Goal: Information Seeking & Learning: Learn about a topic

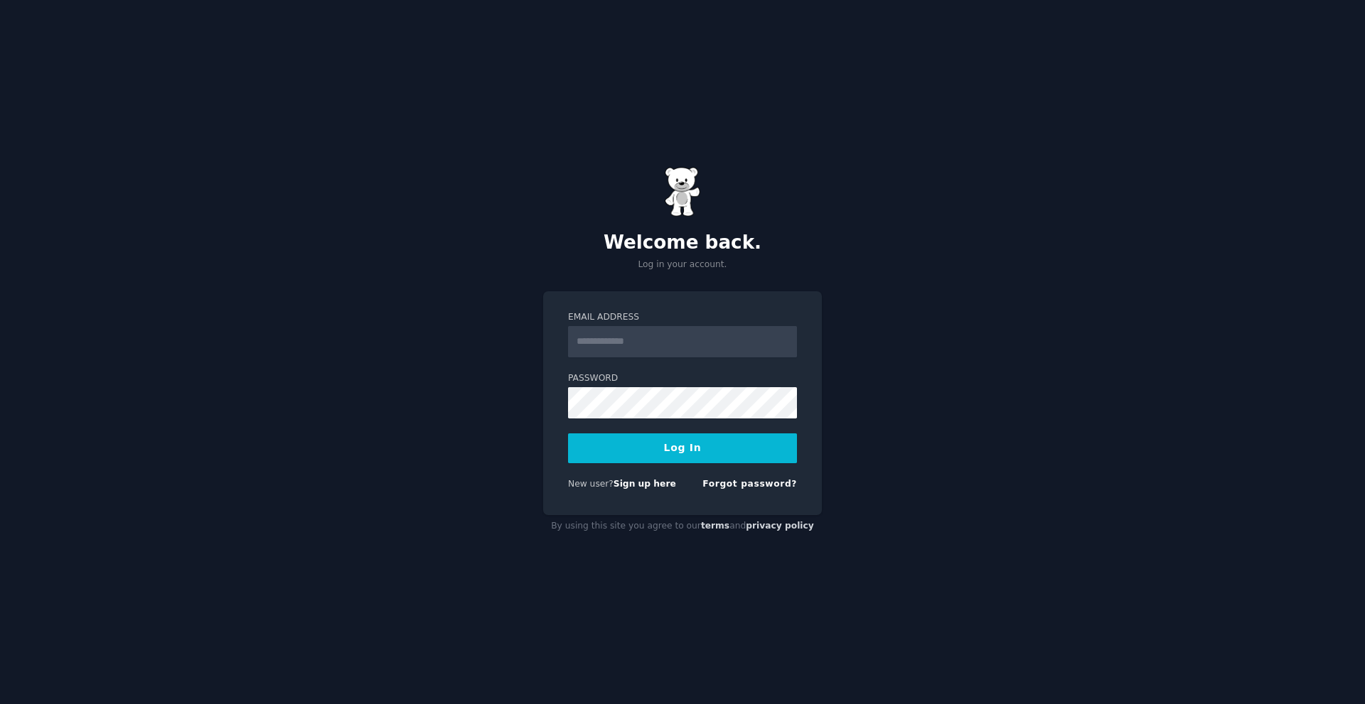
click at [611, 345] on input "Email Address" at bounding box center [682, 341] width 229 height 31
type input "**********"
click at [748, 440] on button "Log In" at bounding box center [682, 449] width 229 height 30
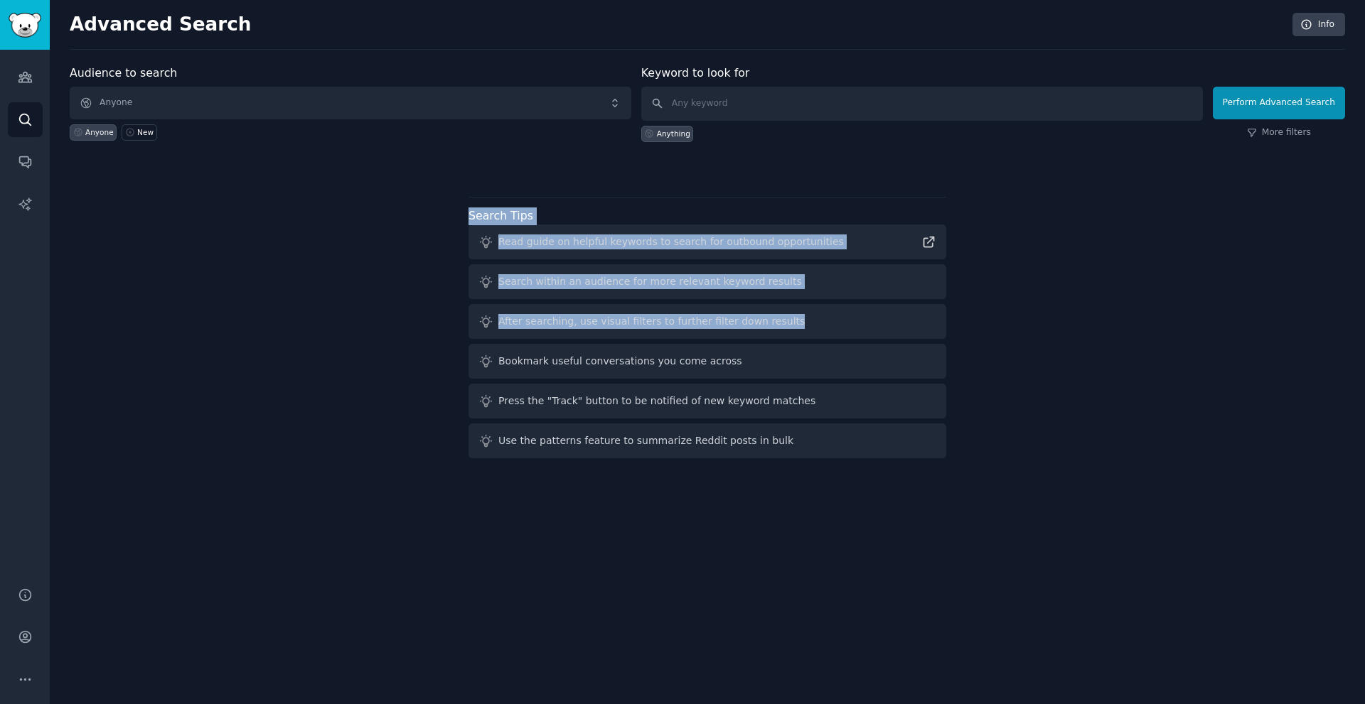
click at [882, 305] on div "Audience to search Anyone Anyone New Keyword to look for Anything Perform Advan…" at bounding box center [707, 264] width 1275 height 399
click at [1114, 276] on div "Audience to search Anyone Anyone New Keyword to look for Anything no code Perfo…" at bounding box center [707, 264] width 1275 height 399
click at [24, 80] on icon "Sidebar" at bounding box center [25, 77] width 15 height 15
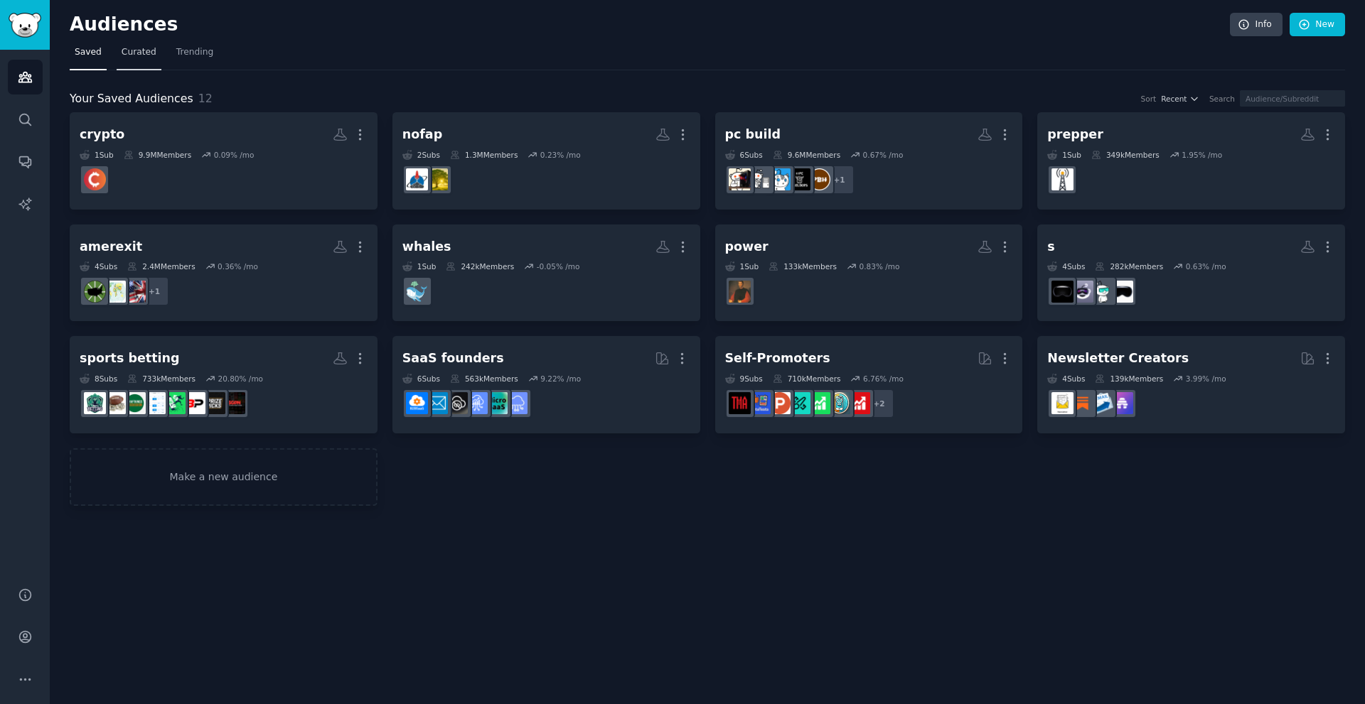
click at [144, 54] on span "Curated" at bounding box center [139, 52] width 35 height 13
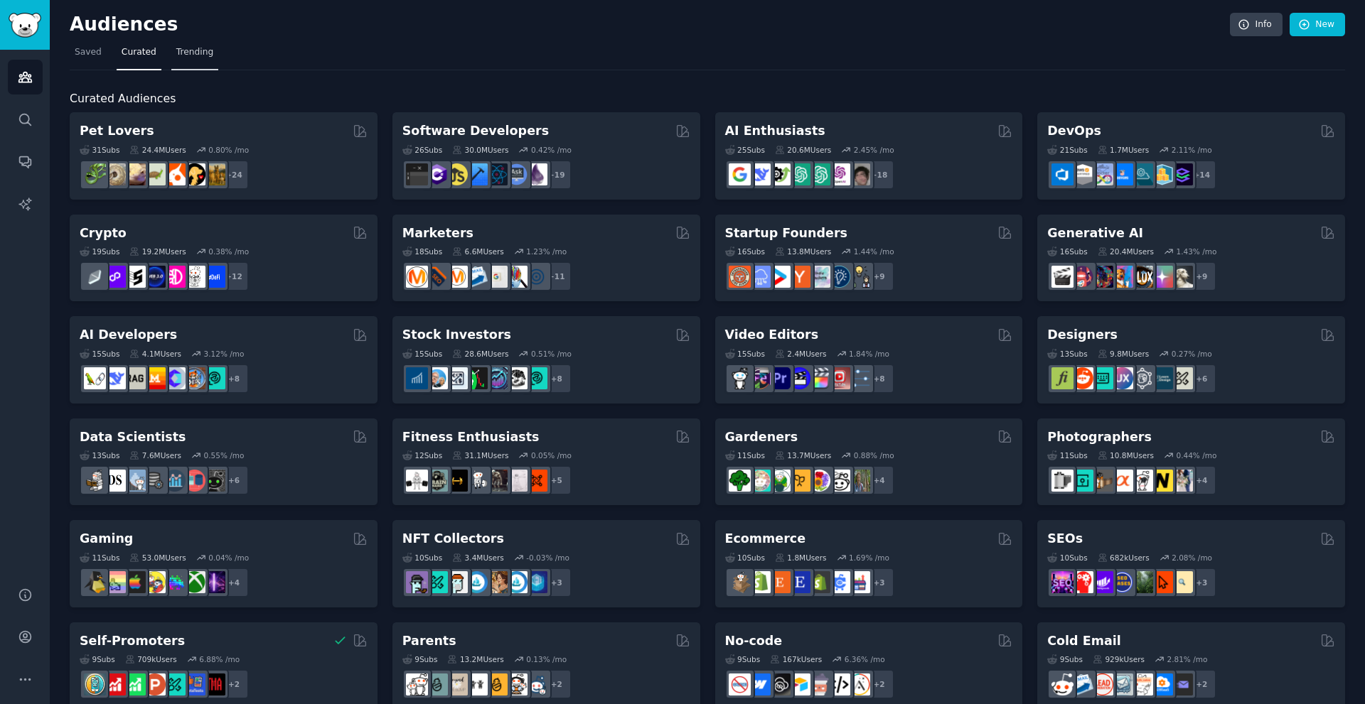
click at [192, 64] on link "Trending" at bounding box center [194, 55] width 47 height 29
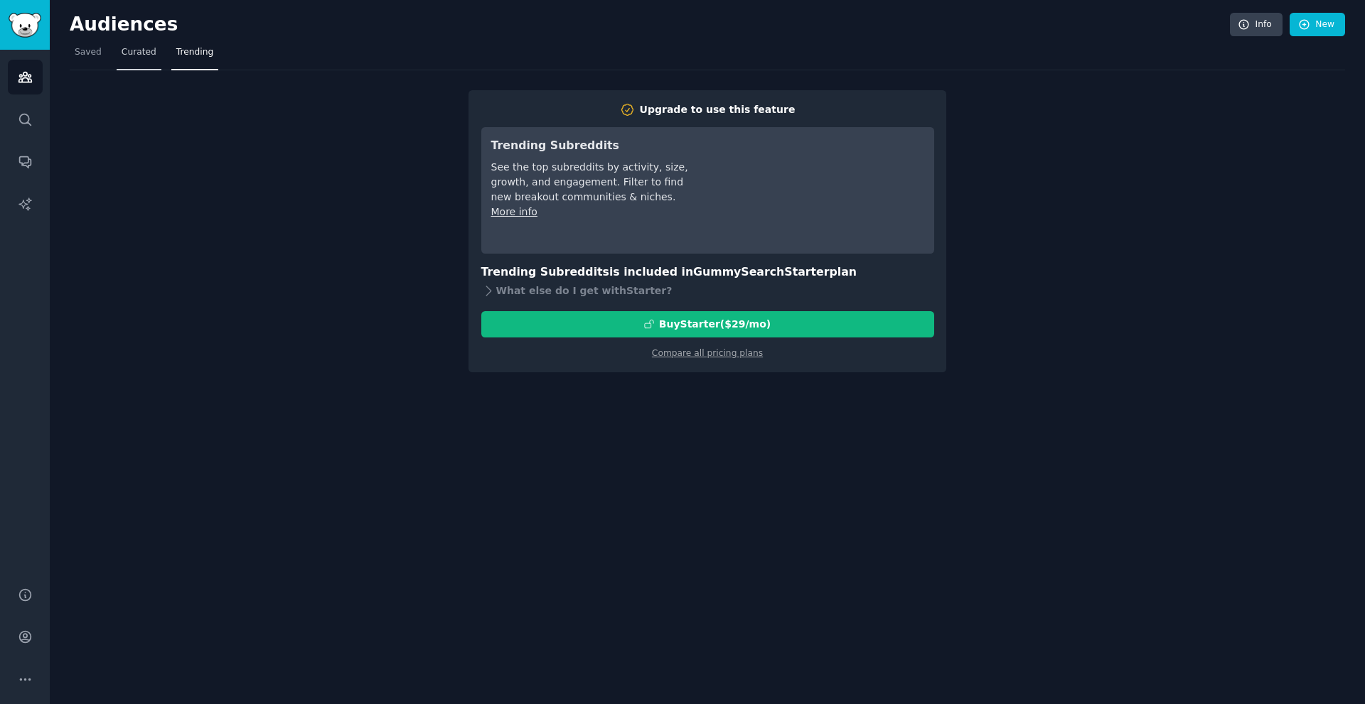
click at [138, 60] on link "Curated" at bounding box center [139, 55] width 45 height 29
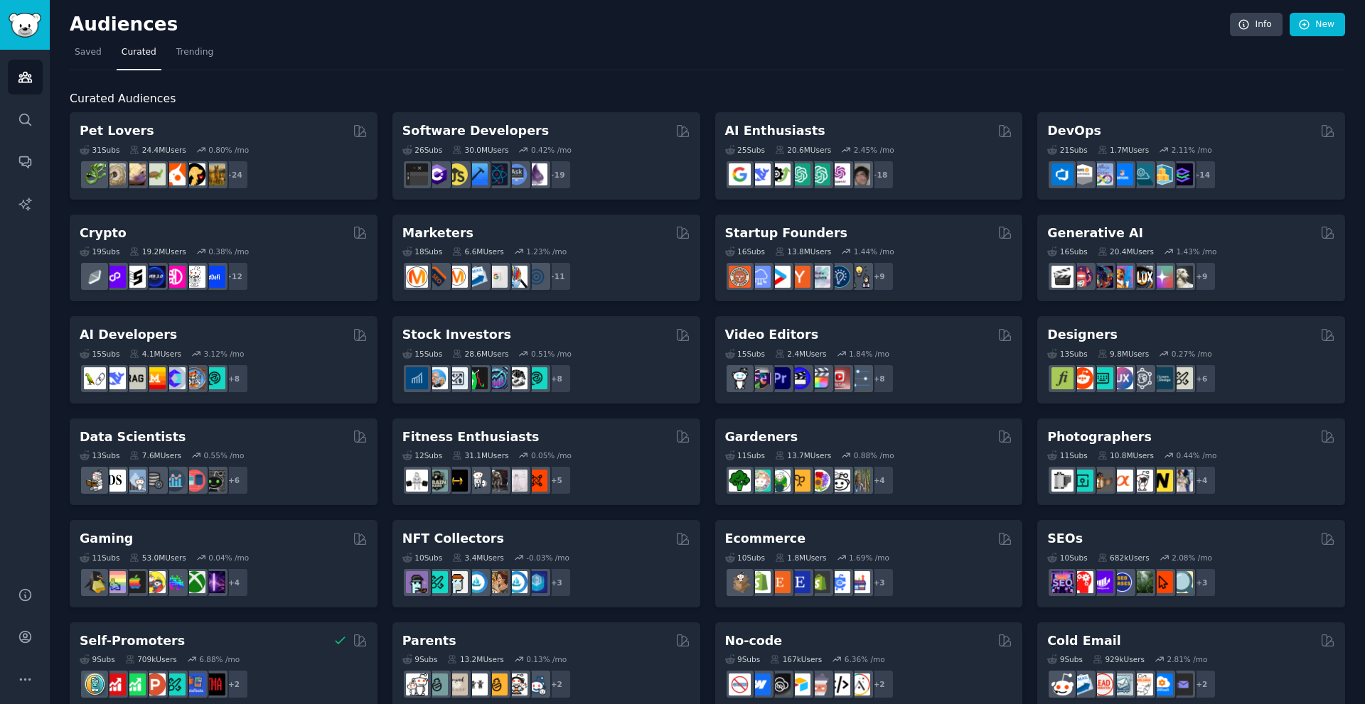
click at [138, 60] on link "Curated" at bounding box center [139, 55] width 45 height 29
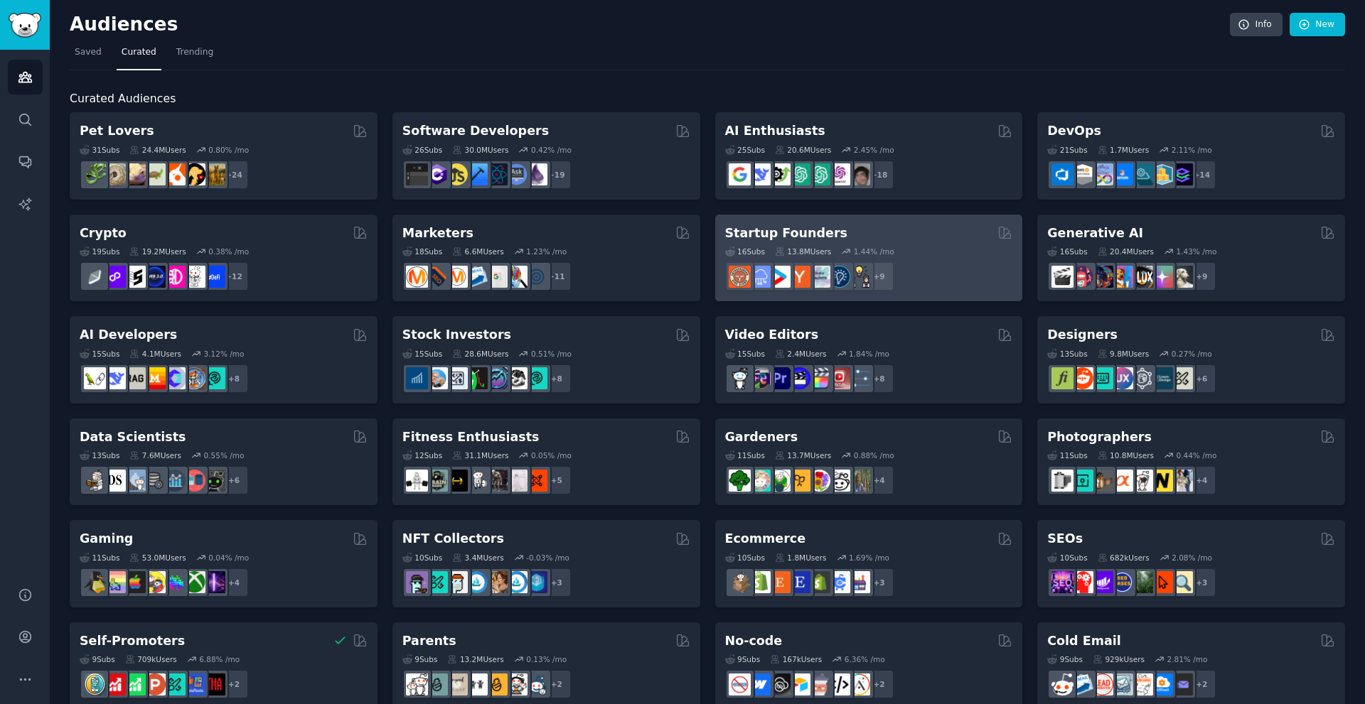
click at [915, 232] on div "Startup Founders" at bounding box center [869, 234] width 288 height 18
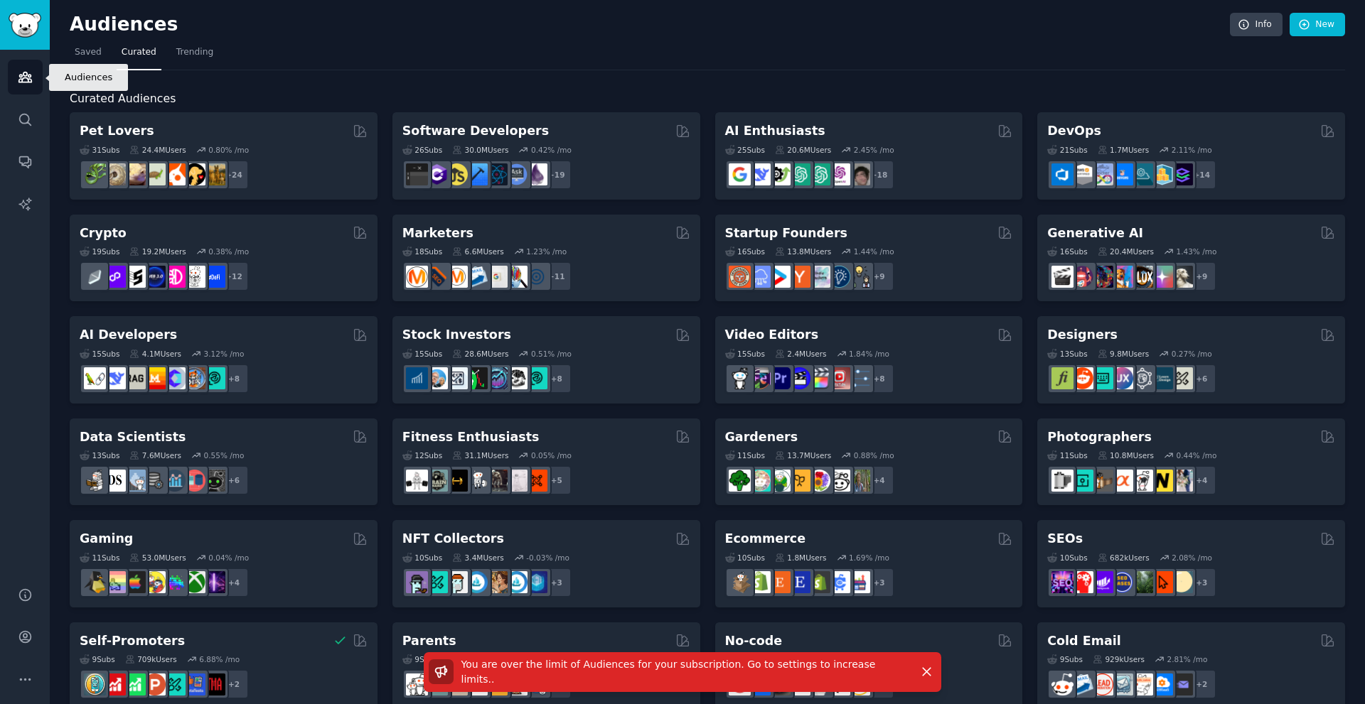
click at [27, 85] on link "Audiences" at bounding box center [25, 77] width 35 height 35
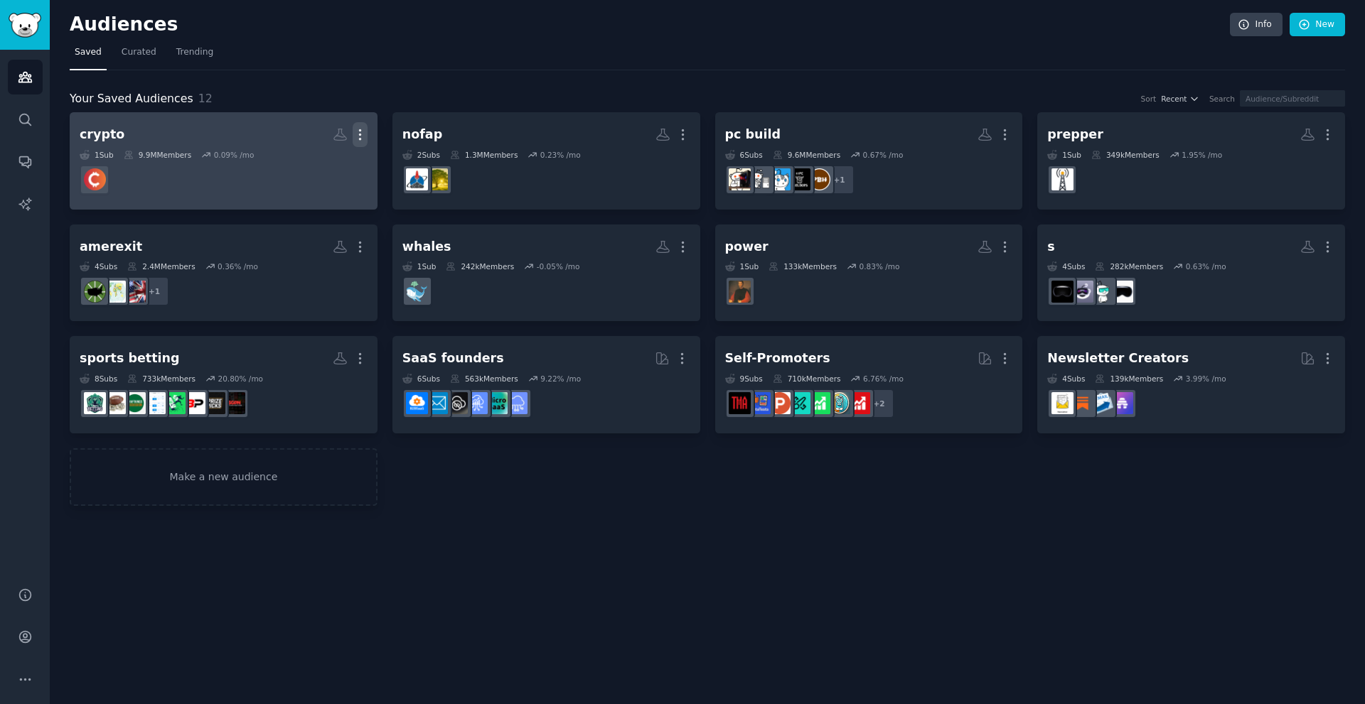
click at [361, 134] on icon "button" at bounding box center [360, 134] width 15 height 15
click at [337, 168] on div "Delete" at bounding box center [311, 165] width 68 height 30
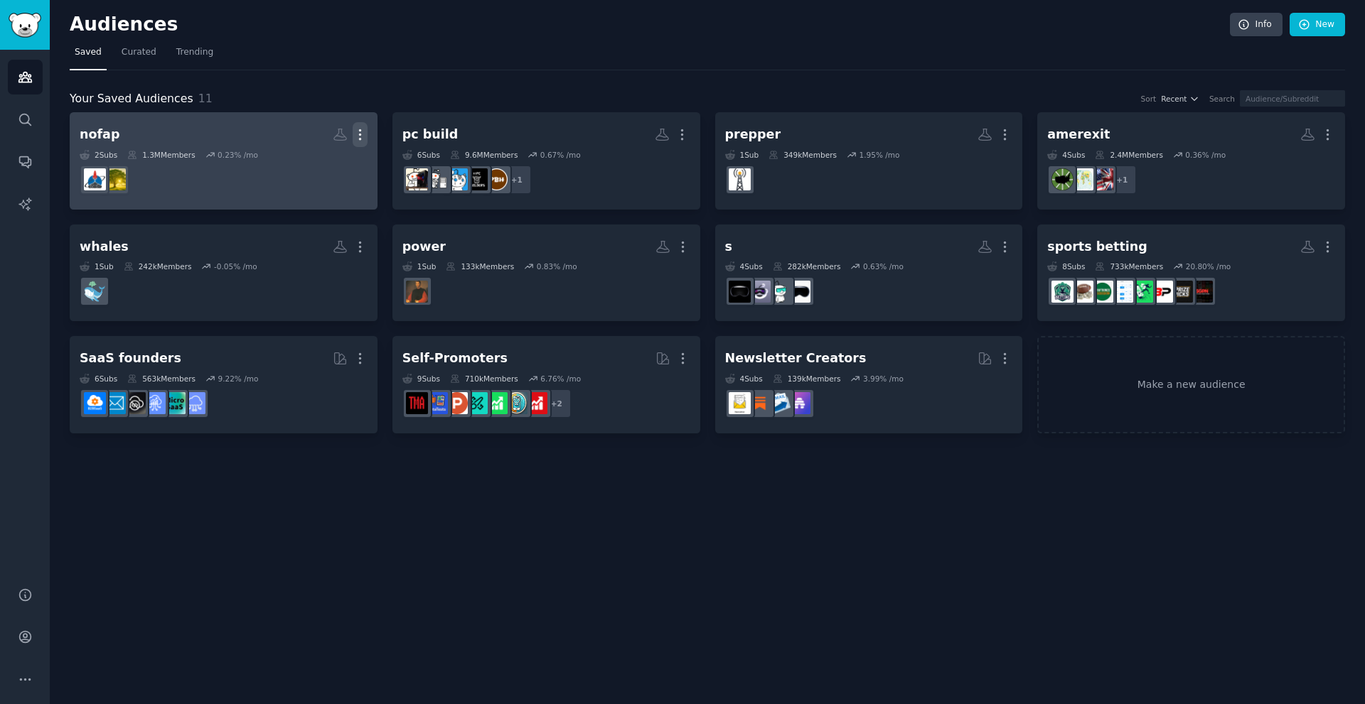
click at [362, 133] on icon "button" at bounding box center [360, 134] width 15 height 15
click at [333, 168] on p "Delete" at bounding box center [321, 164] width 33 height 15
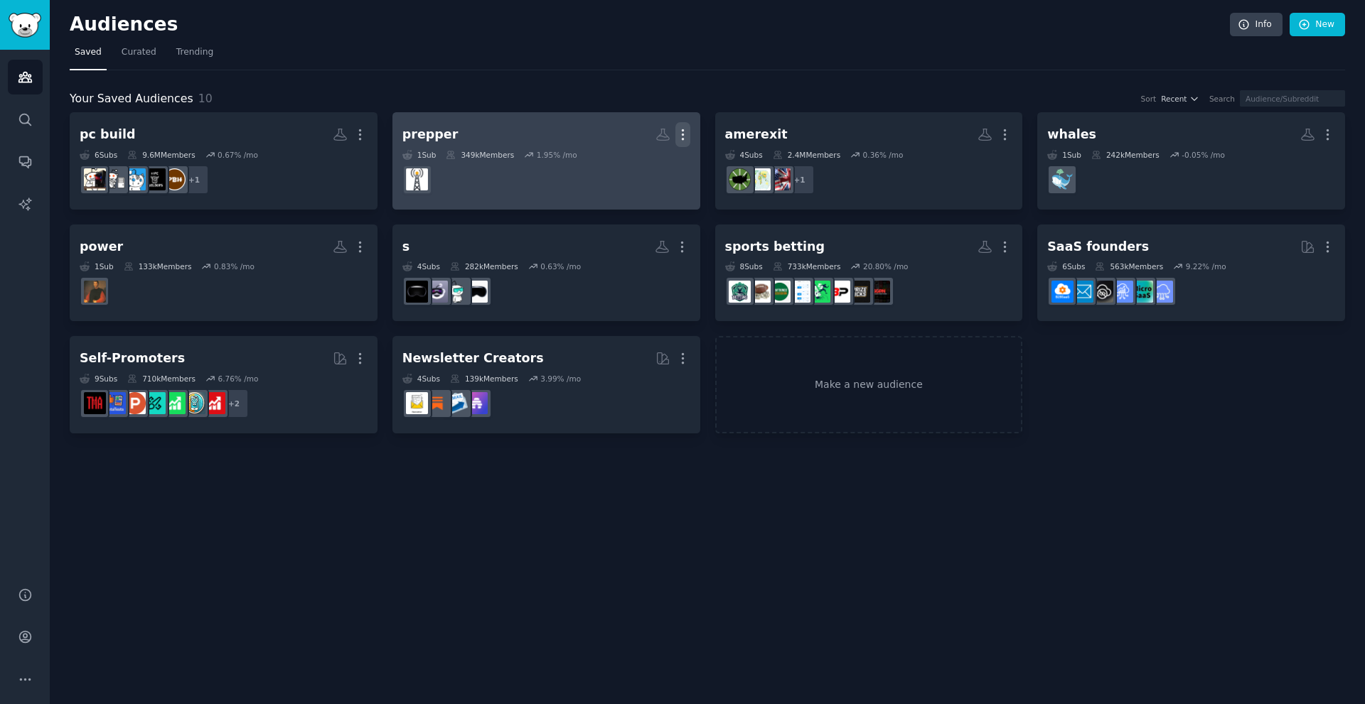
click at [682, 131] on icon "button" at bounding box center [682, 135] width 1 height 10
click at [650, 163] on p "Delete" at bounding box center [644, 164] width 33 height 15
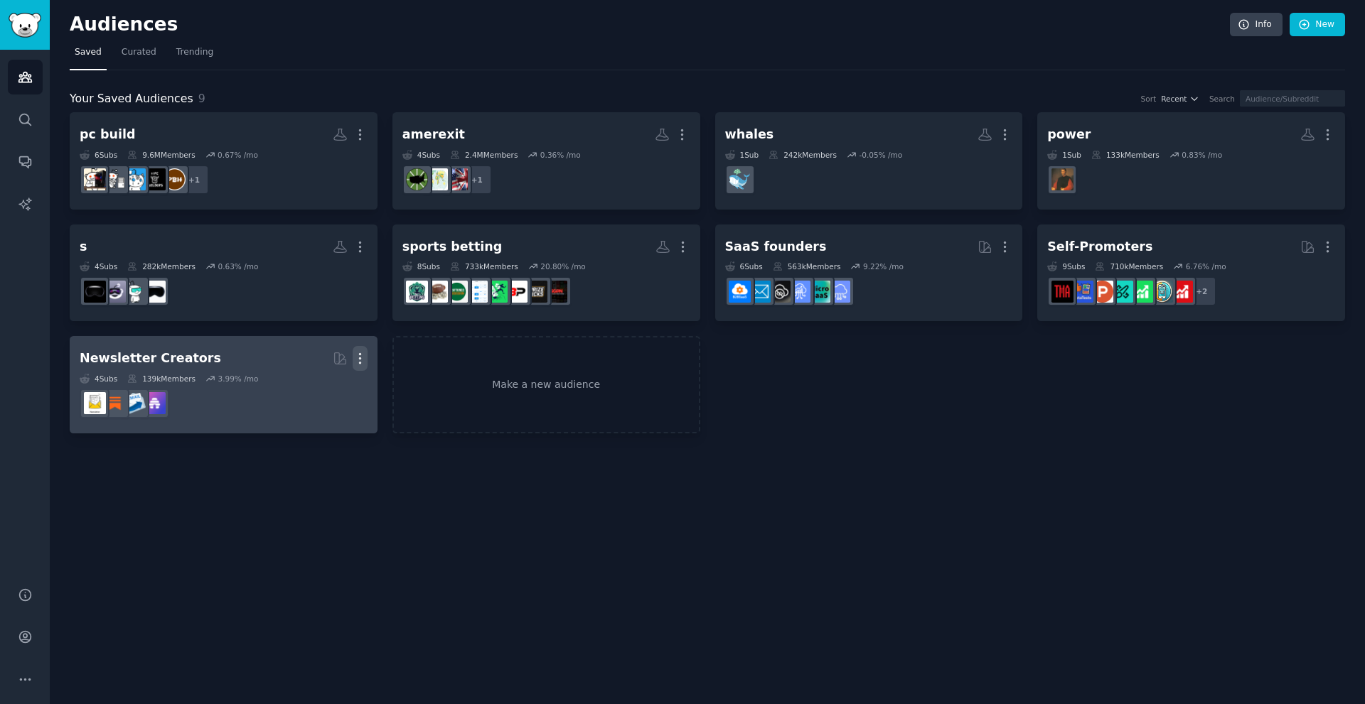
click at [364, 358] on icon "button" at bounding box center [360, 358] width 15 height 15
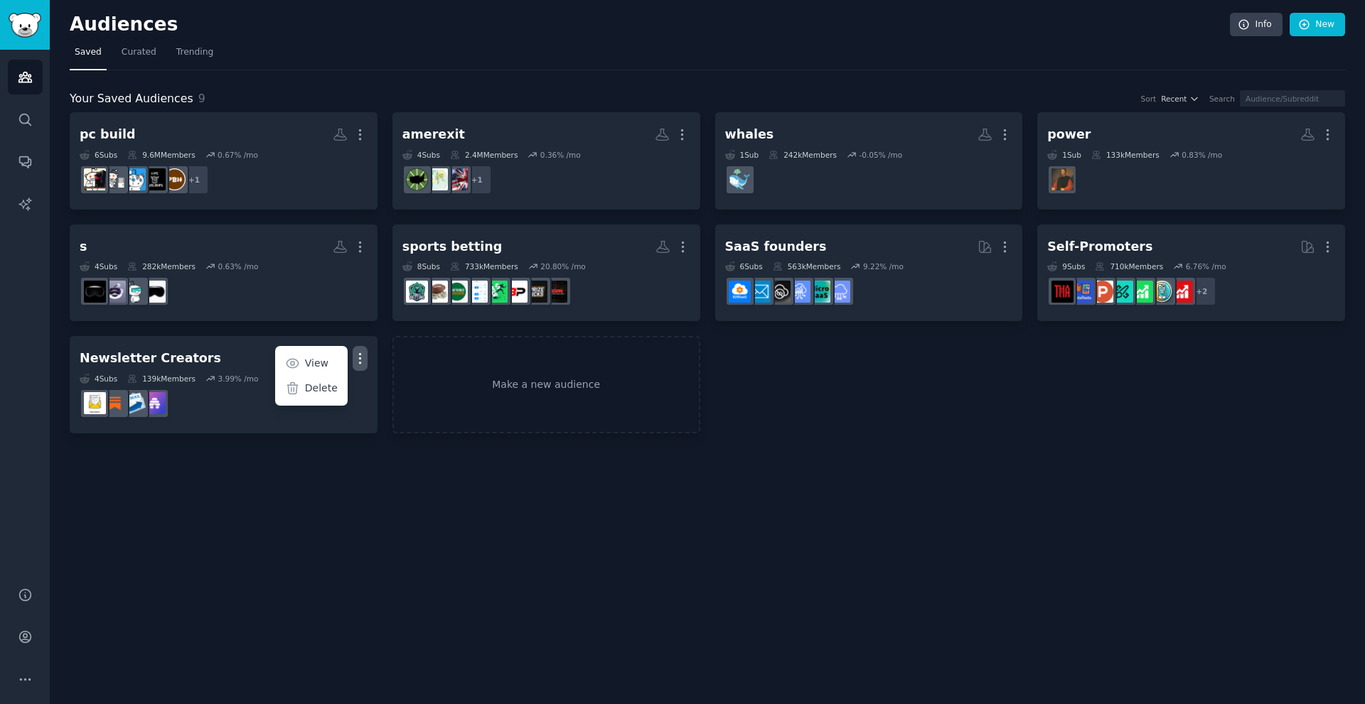
drag, startPoint x: 319, startPoint y: 392, endPoint x: 768, endPoint y: 80, distance: 546.9
click at [321, 392] on p "Delete" at bounding box center [321, 388] width 33 height 15
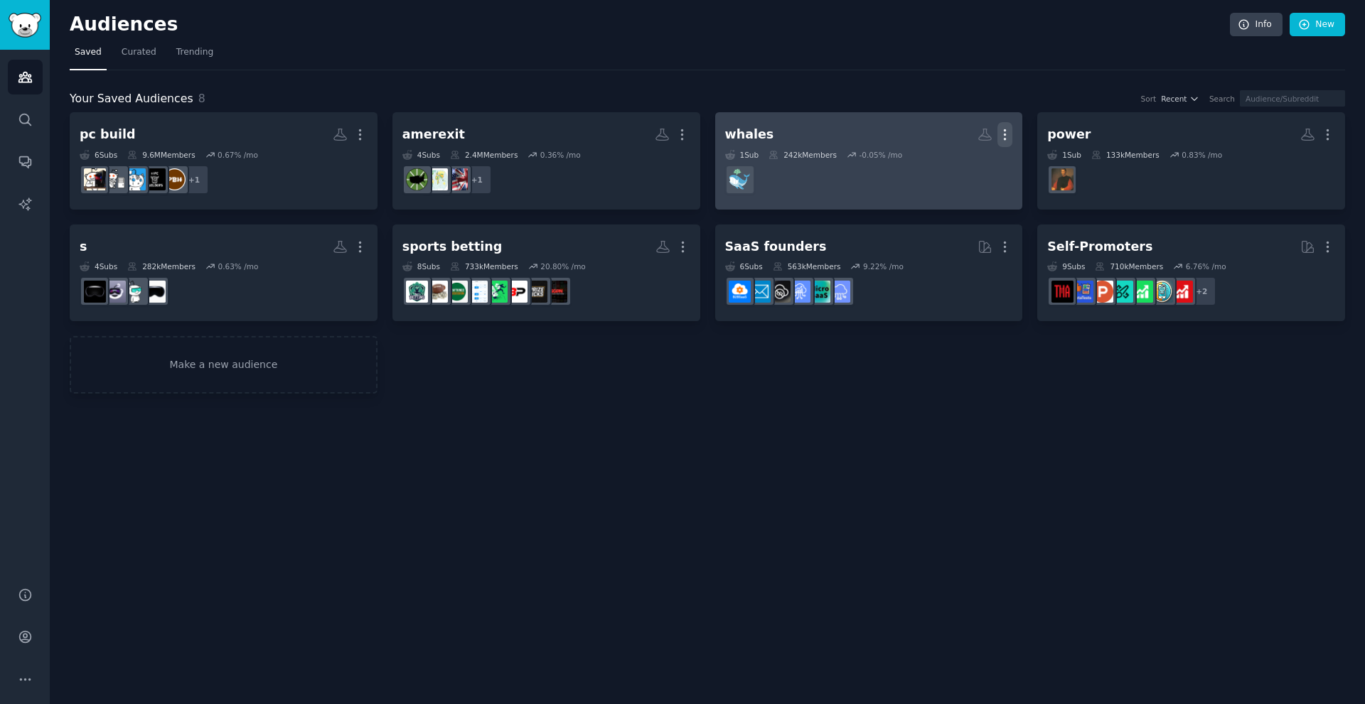
click at [1006, 141] on icon "button" at bounding box center [1004, 134] width 15 height 15
click at [958, 163] on p "Delete" at bounding box center [966, 164] width 33 height 15
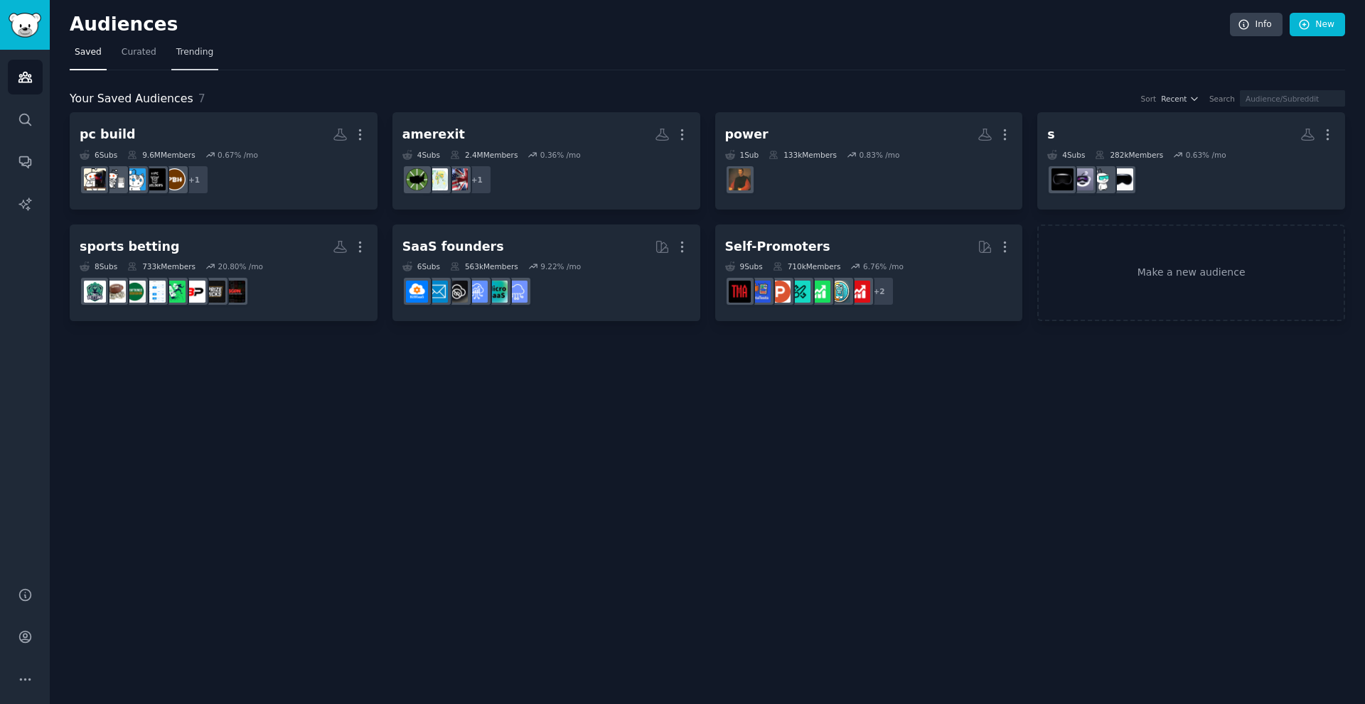
click at [186, 64] on link "Trending" at bounding box center [194, 55] width 47 height 29
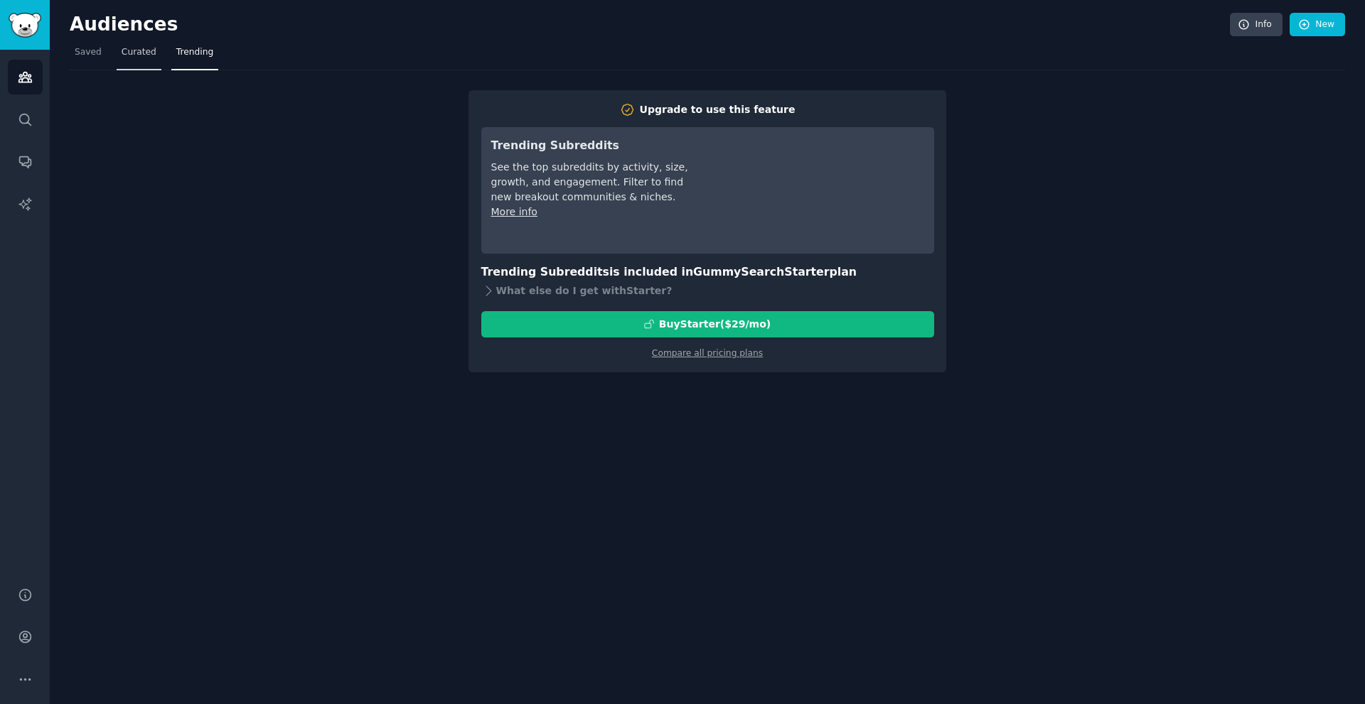
click at [151, 50] on link "Curated" at bounding box center [139, 55] width 45 height 29
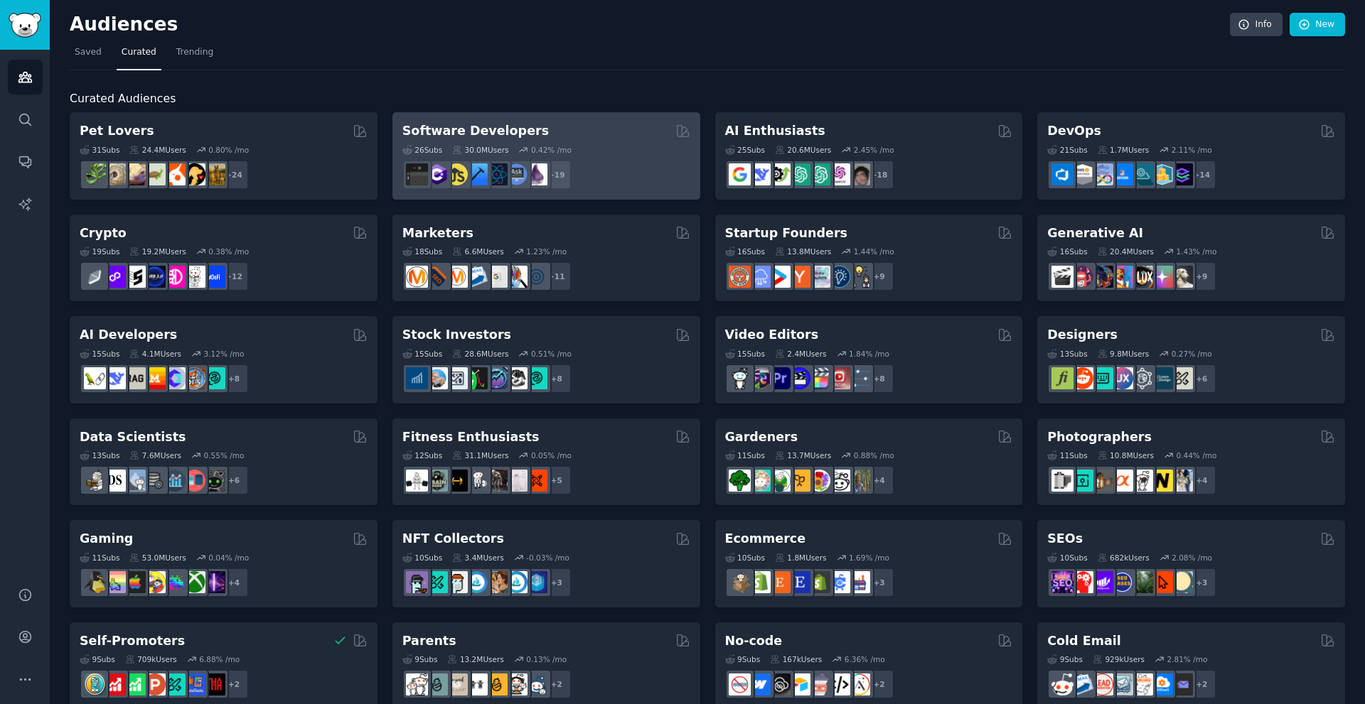
click at [643, 164] on div "+ 19" at bounding box center [546, 175] width 288 height 30
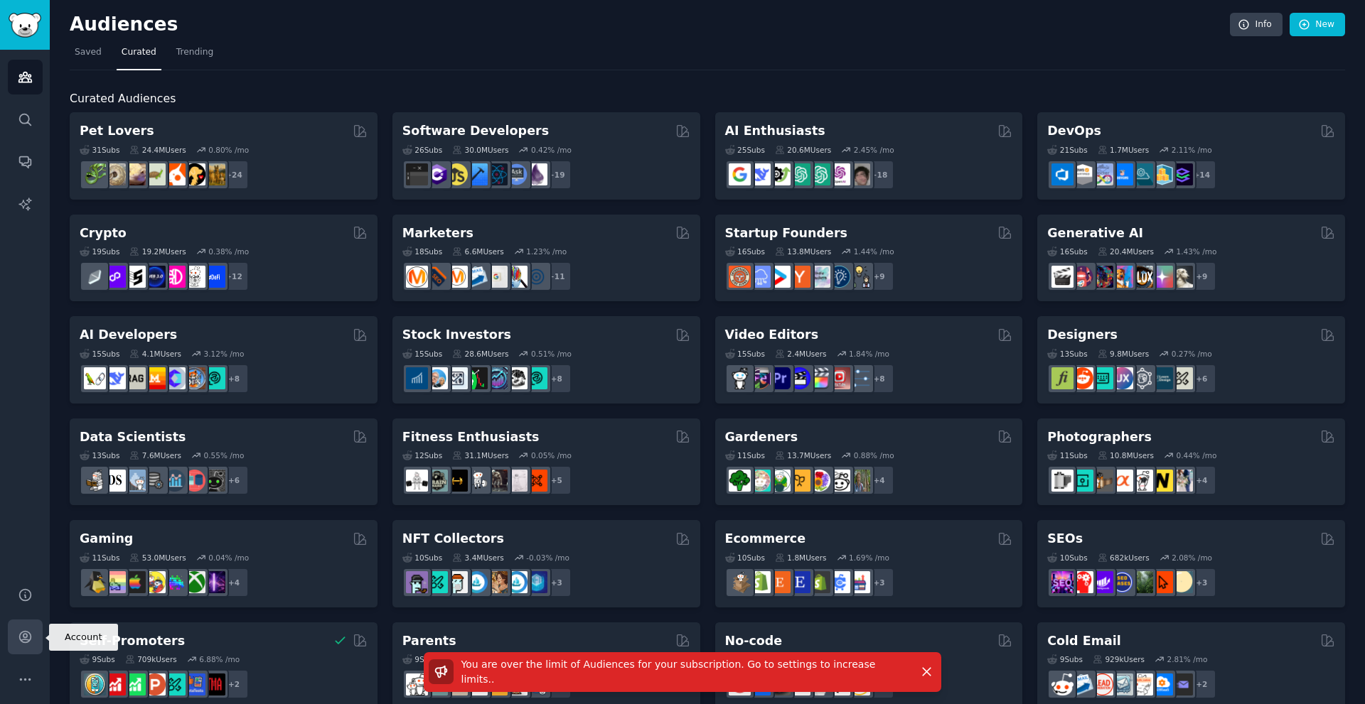
click at [21, 637] on icon "Sidebar" at bounding box center [25, 637] width 15 height 15
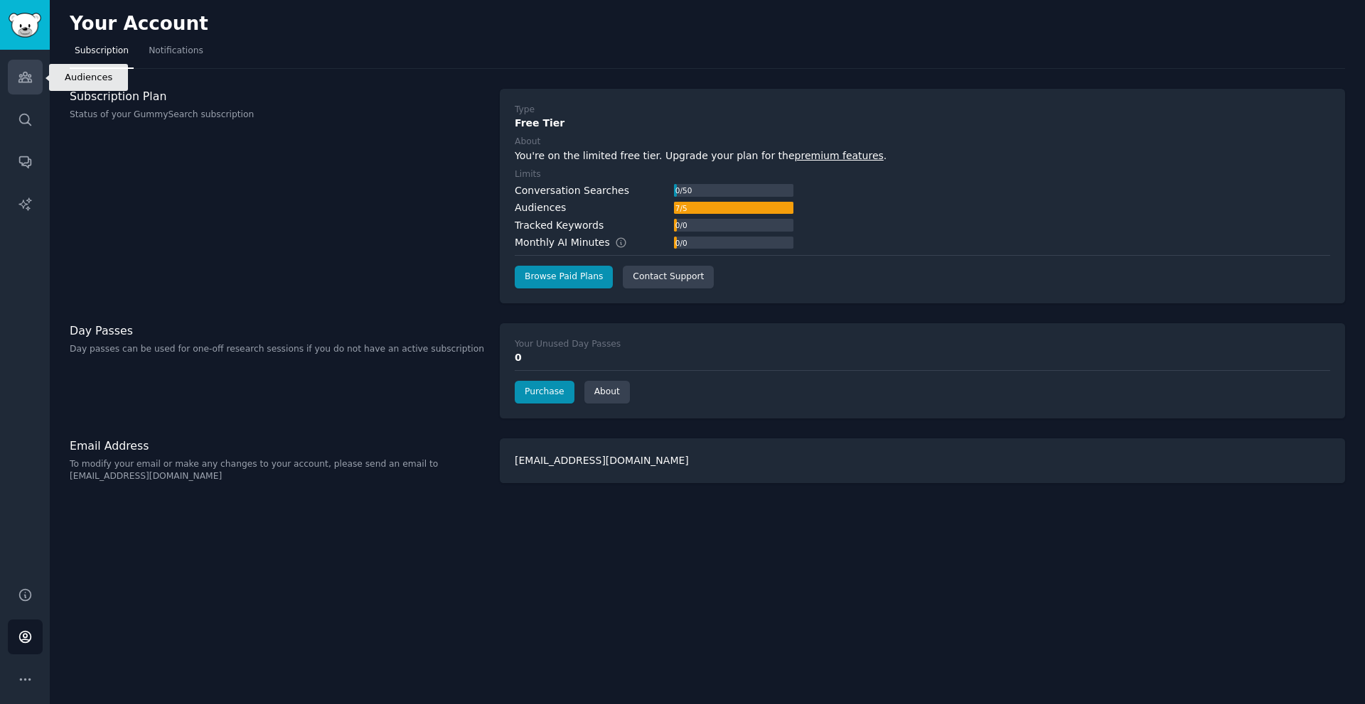
click at [23, 70] on icon "Sidebar" at bounding box center [25, 77] width 15 height 15
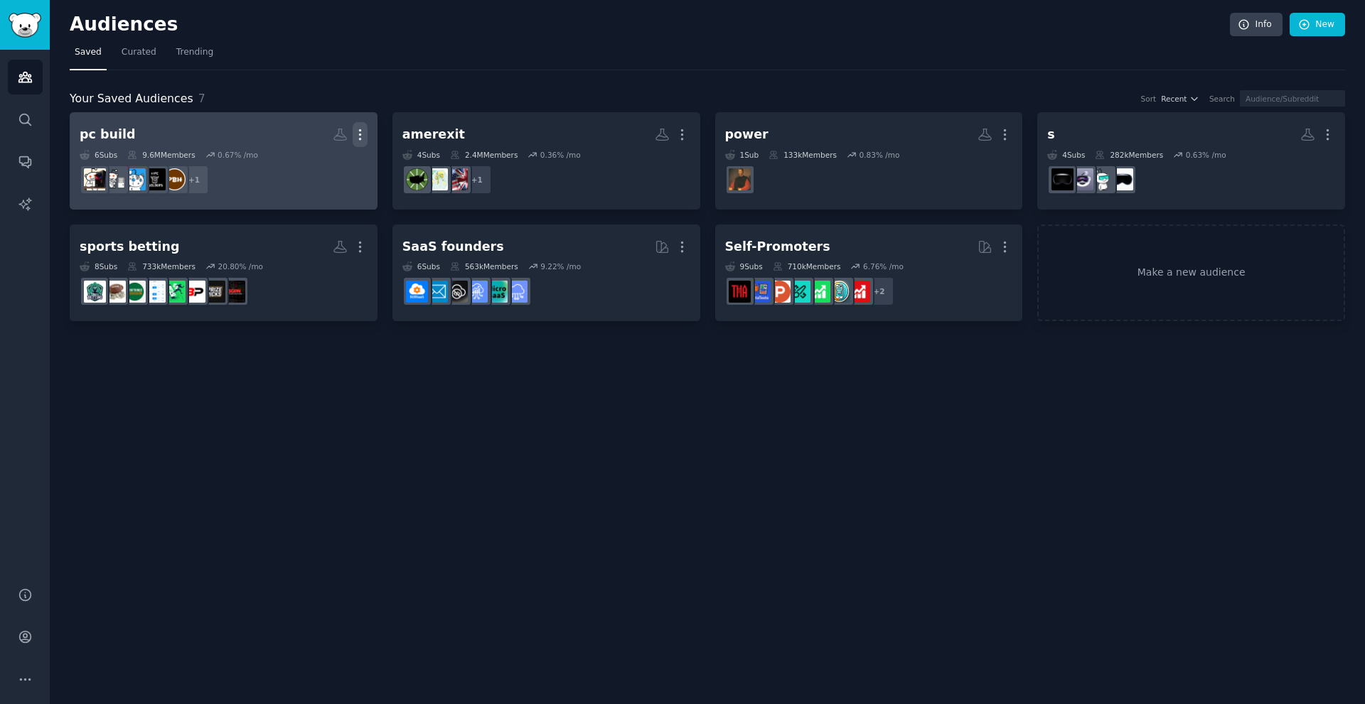
click at [360, 136] on icon "button" at bounding box center [359, 135] width 1 height 10
click at [330, 170] on p "Delete" at bounding box center [321, 164] width 33 height 15
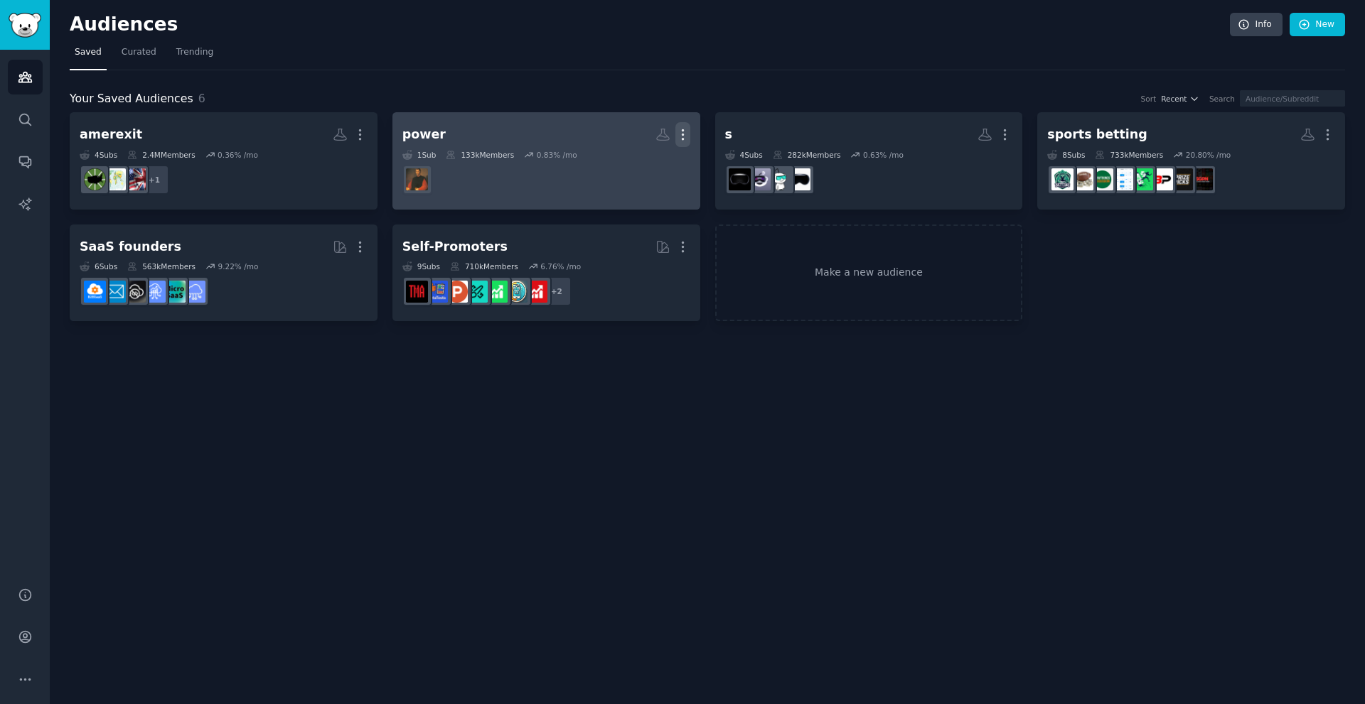
click at [684, 137] on icon "button" at bounding box center [682, 134] width 15 height 15
click at [634, 168] on p "Delete" at bounding box center [644, 164] width 33 height 15
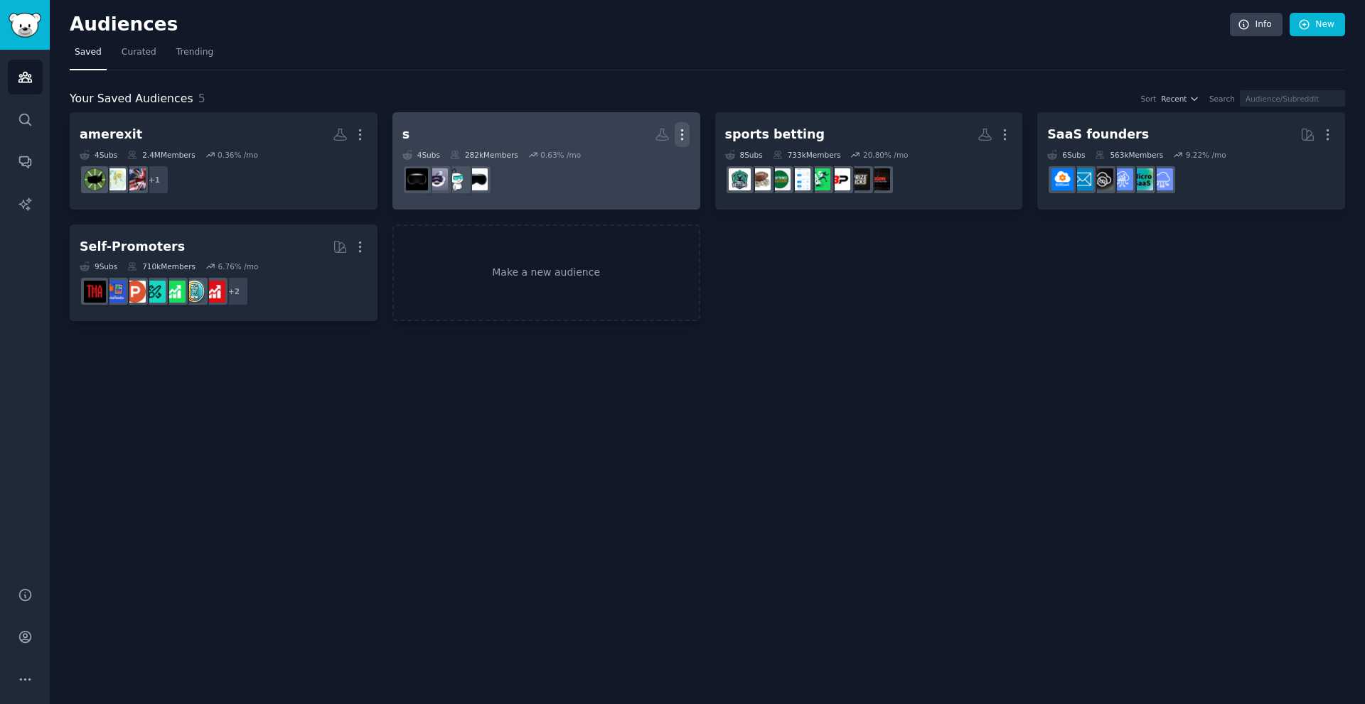
click at [679, 139] on icon "button" at bounding box center [681, 134] width 15 height 15
click at [636, 162] on p "Delete" at bounding box center [643, 164] width 33 height 15
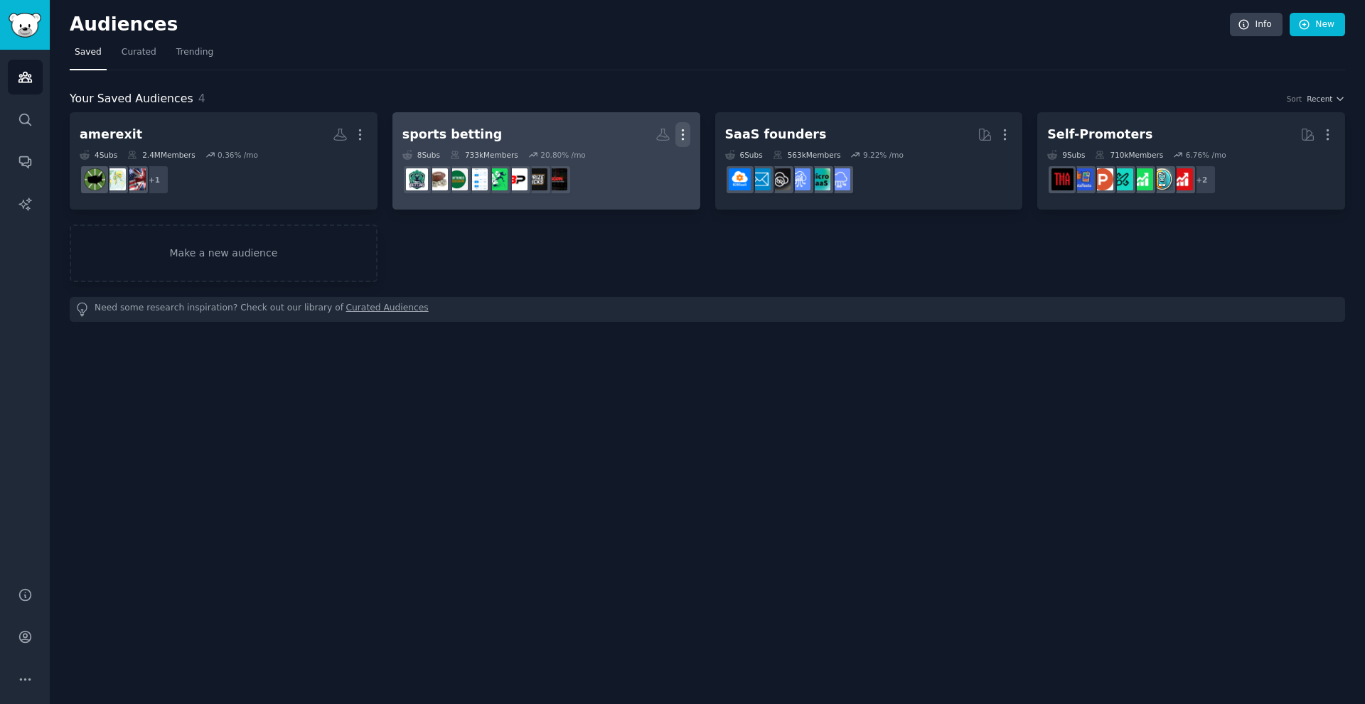
click at [682, 129] on icon "button" at bounding box center [682, 134] width 15 height 15
click at [623, 165] on icon at bounding box center [615, 164] width 15 height 15
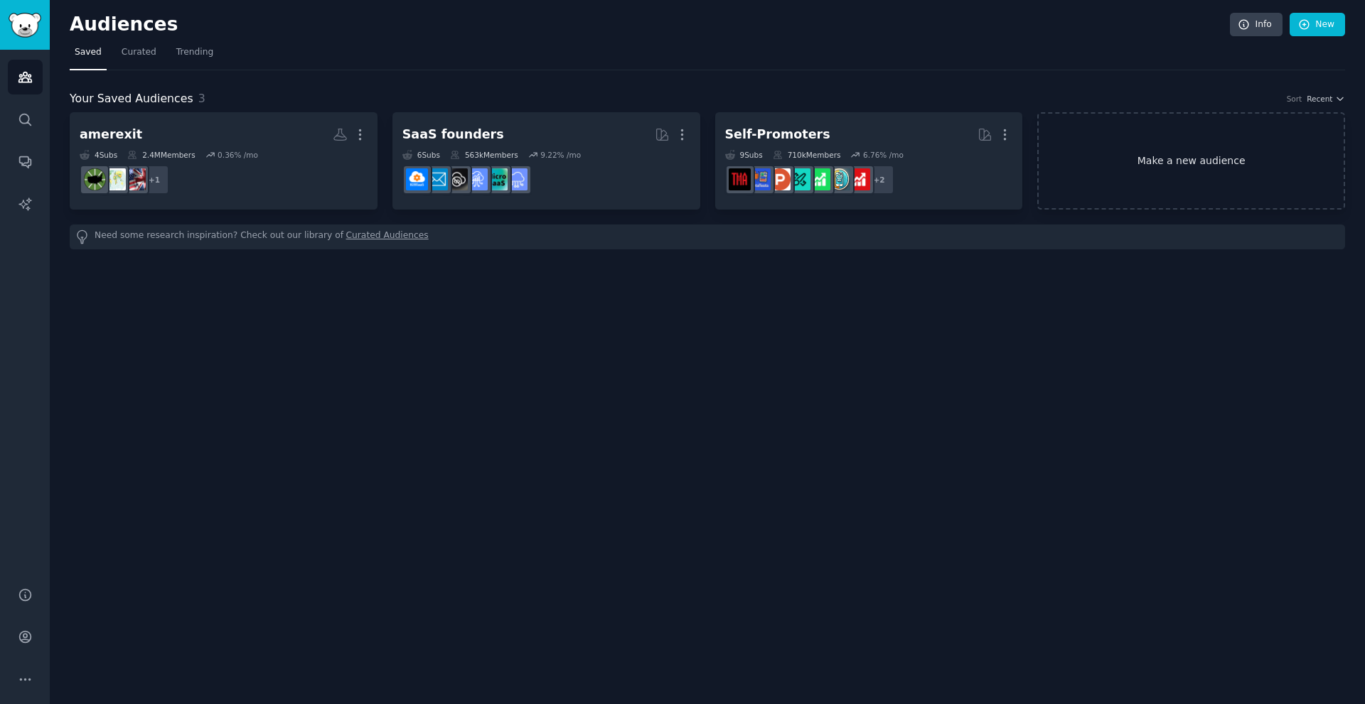
click at [1119, 153] on link "Make a new audience" at bounding box center [1191, 160] width 308 height 97
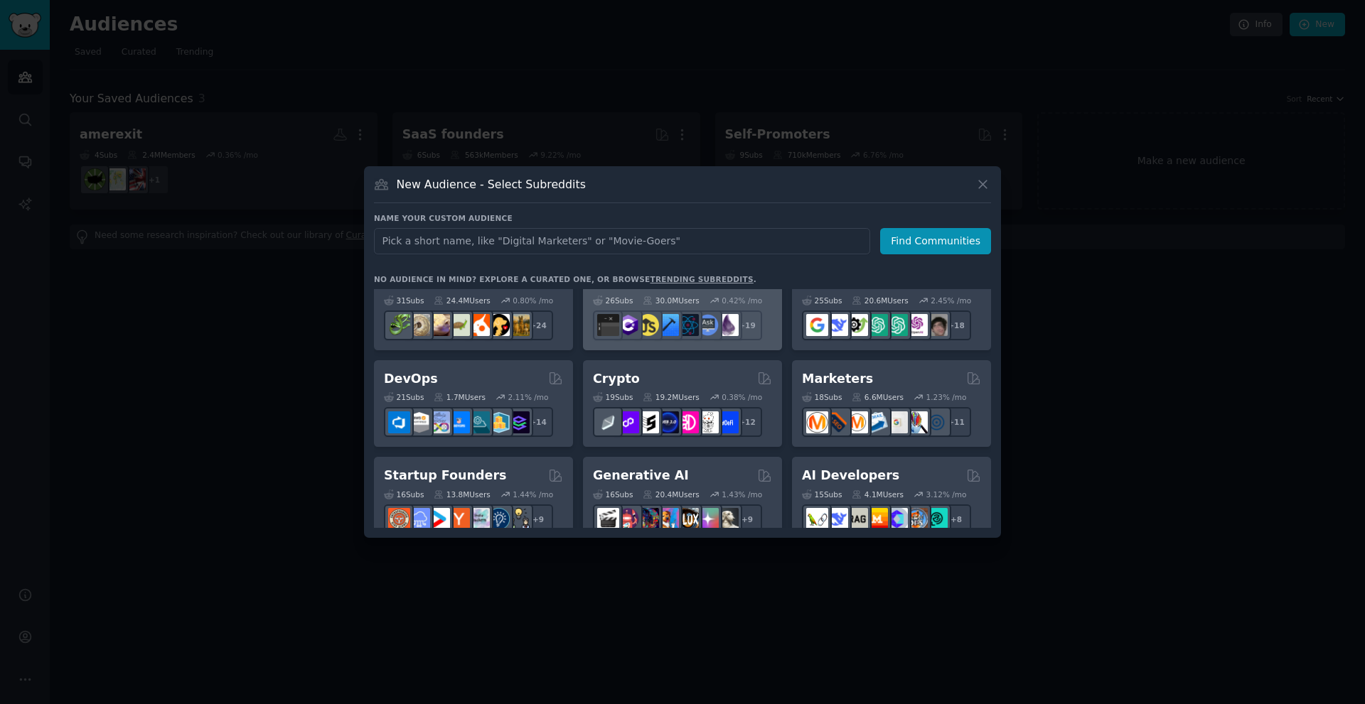
scroll to position [71, 0]
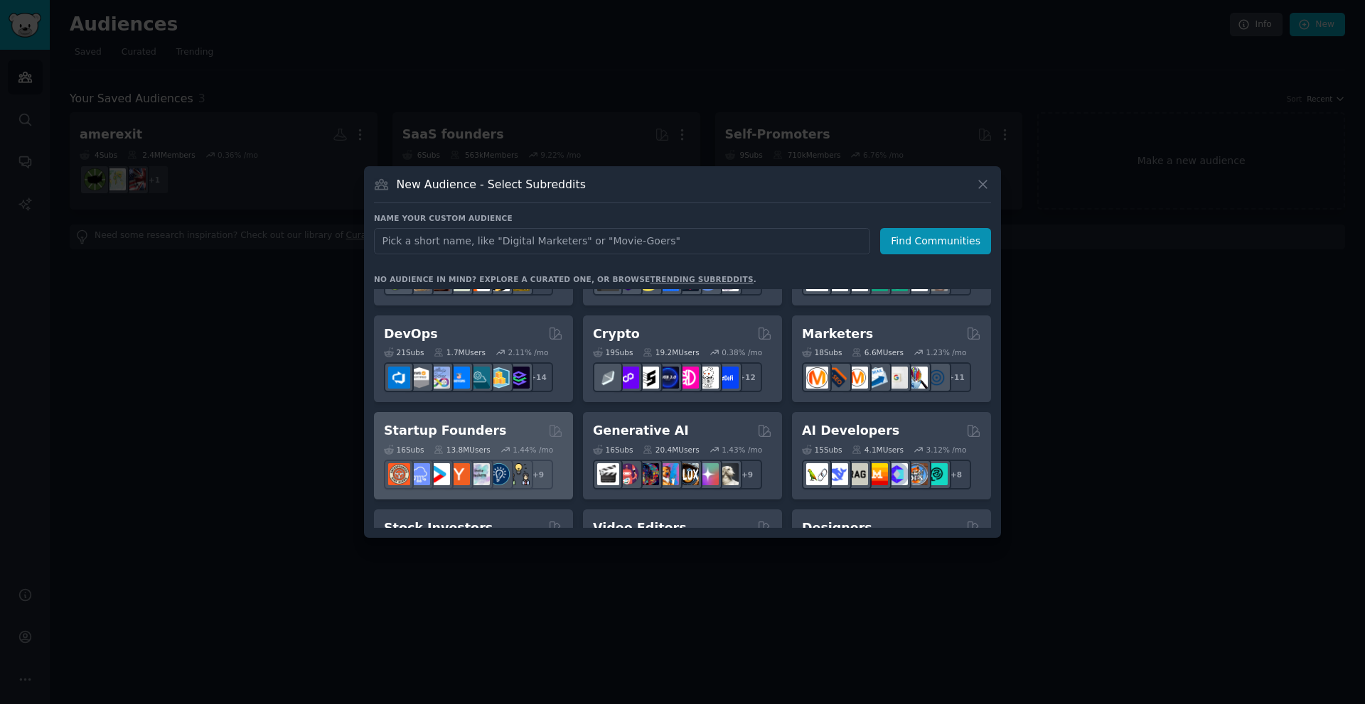
click at [505, 431] on div "Startup Founders" at bounding box center [473, 431] width 179 height 18
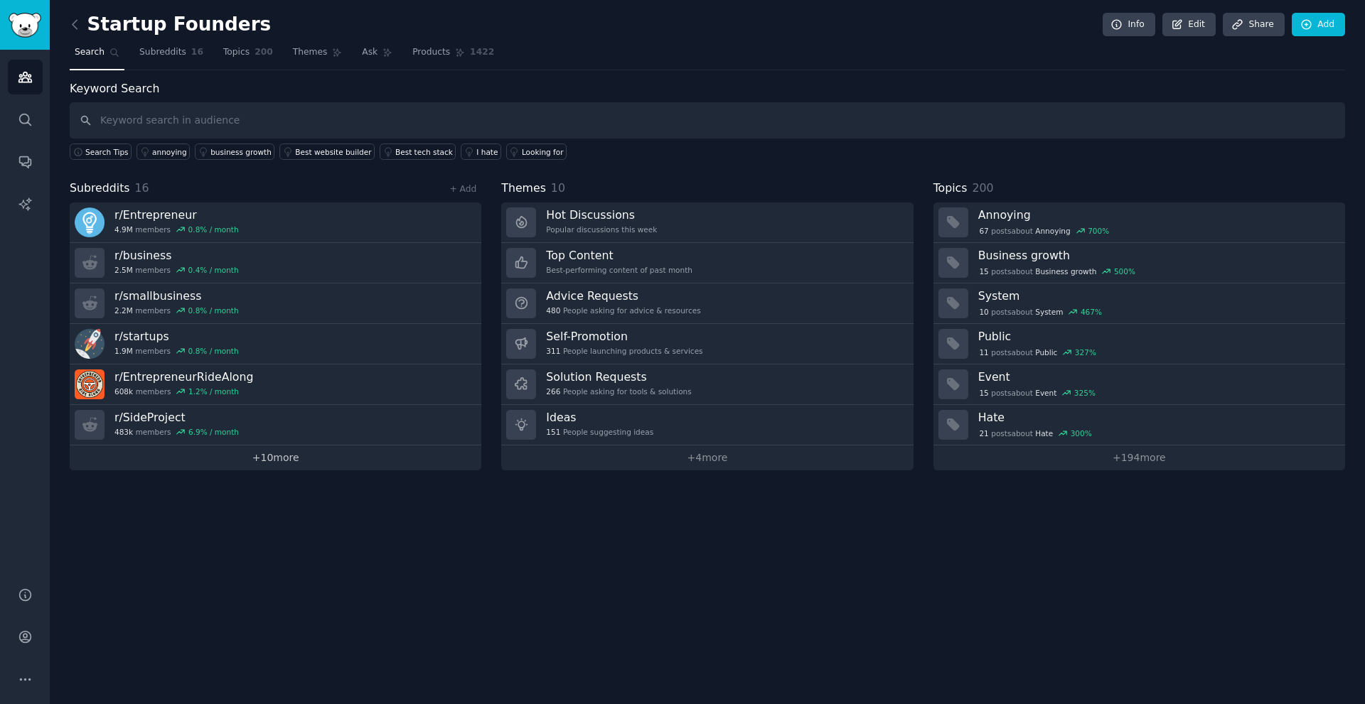
click at [301, 453] on link "+ 10 more" at bounding box center [276, 458] width 412 height 25
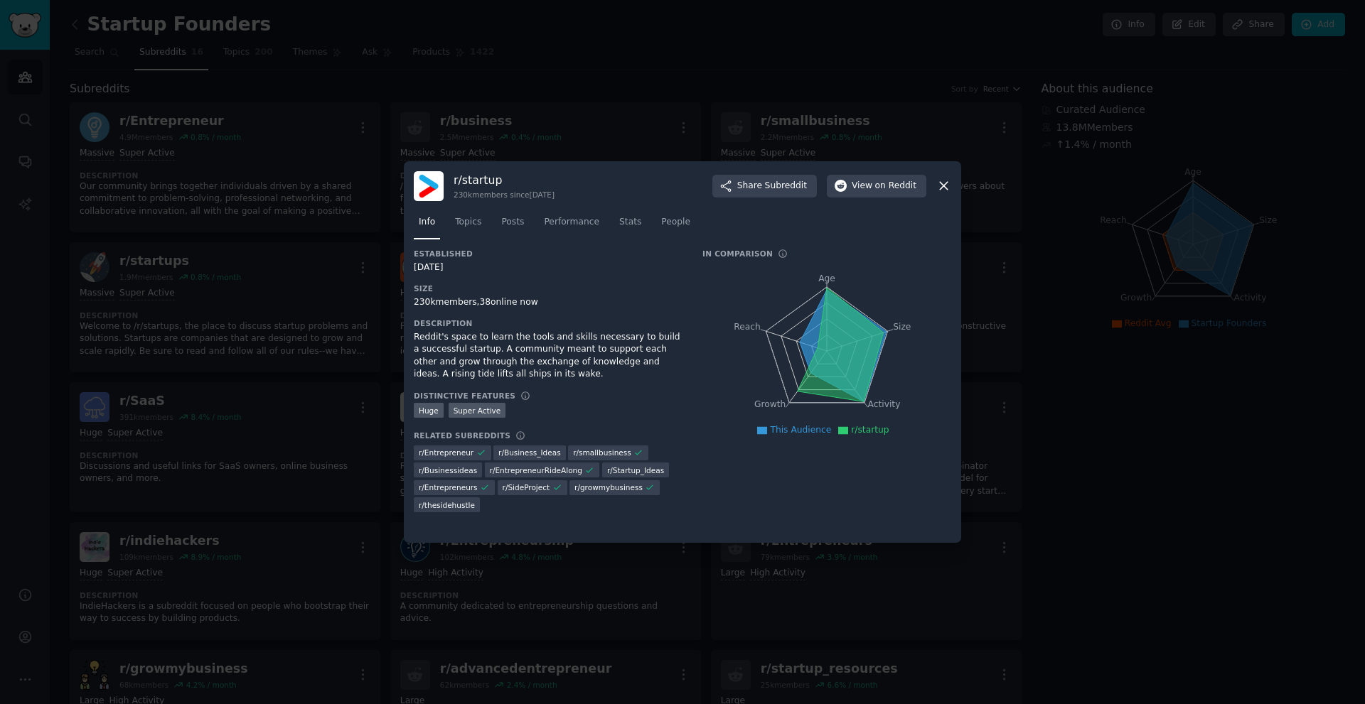
drag, startPoint x: 1132, startPoint y: 170, endPoint x: 1126, endPoint y: 163, distance: 8.6
click at [1126, 163] on div at bounding box center [682, 352] width 1365 height 704
